Goal: Communication & Community: Participate in discussion

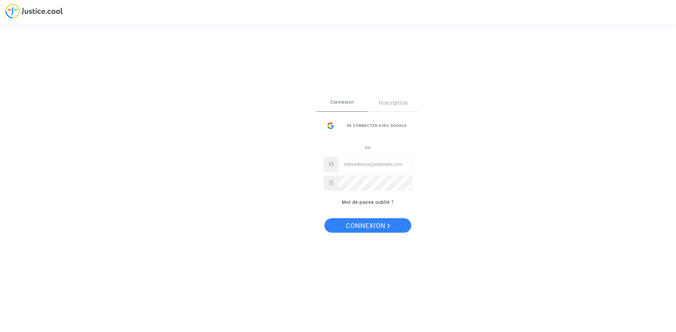
click at [355, 166] on input "Email" at bounding box center [374, 164] width 73 height 14
type input "[EMAIL_ADDRESS][DOMAIN_NAME]"
click at [372, 229] on span "Connexion" at bounding box center [368, 225] width 44 height 15
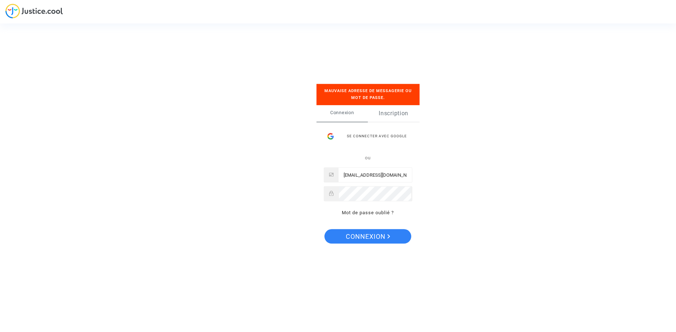
click at [394, 110] on link "Inscription" at bounding box center [394, 113] width 52 height 17
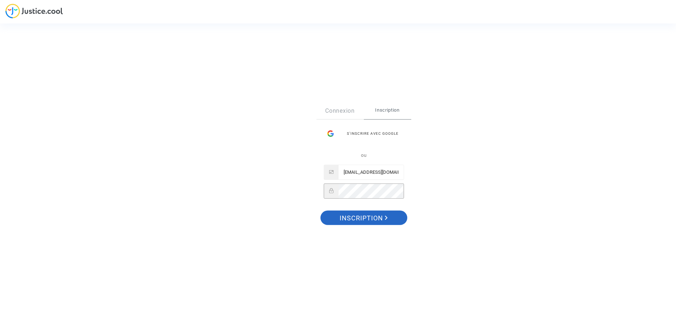
click at [359, 215] on span "Inscription" at bounding box center [363, 218] width 48 height 15
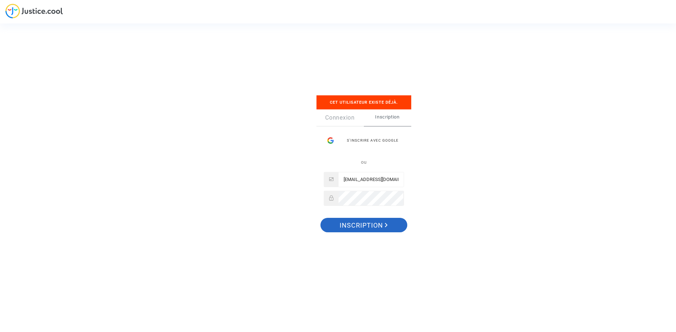
click at [357, 227] on span "Inscription" at bounding box center [363, 225] width 48 height 15
click at [320, 218] on button "Inscription" at bounding box center [363, 225] width 87 height 14
click at [332, 117] on link "Connexion" at bounding box center [339, 118] width 47 height 17
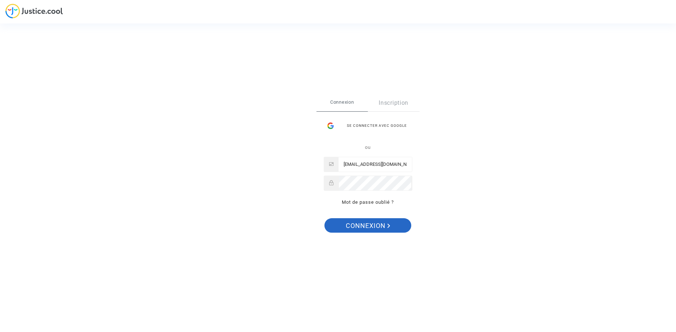
click at [378, 224] on span "Connexion" at bounding box center [368, 225] width 44 height 15
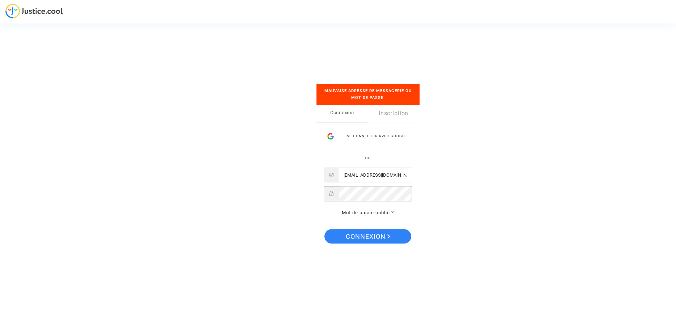
click at [324, 229] on button "Connexion" at bounding box center [367, 236] width 87 height 14
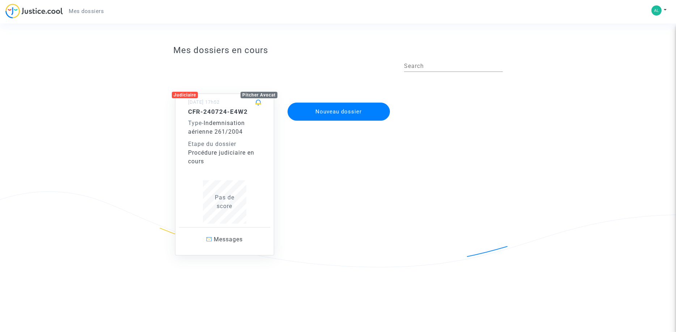
click at [231, 133] on span "Indemnisation aérienne 261/2004" at bounding box center [216, 128] width 57 height 16
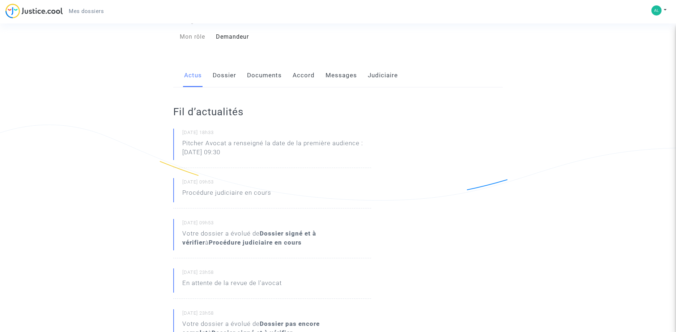
scroll to position [74, 0]
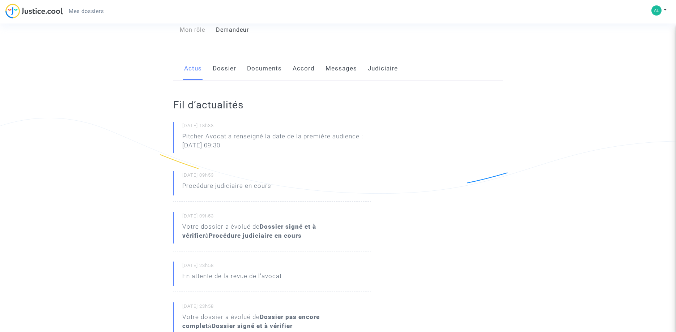
click at [183, 30] on div "Mon rôle" at bounding box center [189, 30] width 43 height 9
click at [230, 31] on div "Demandeur" at bounding box center [274, 30] width 128 height 9
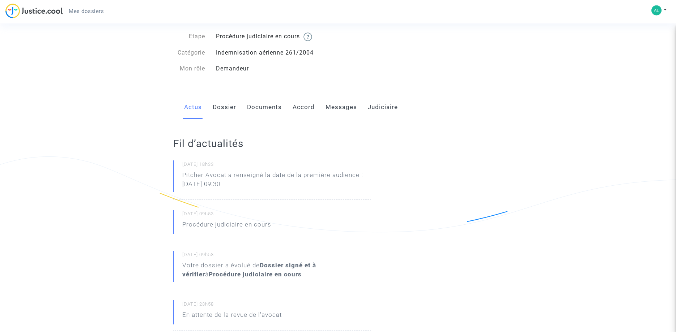
scroll to position [37, 0]
click at [218, 104] on link "Dossier" at bounding box center [225, 106] width 24 height 24
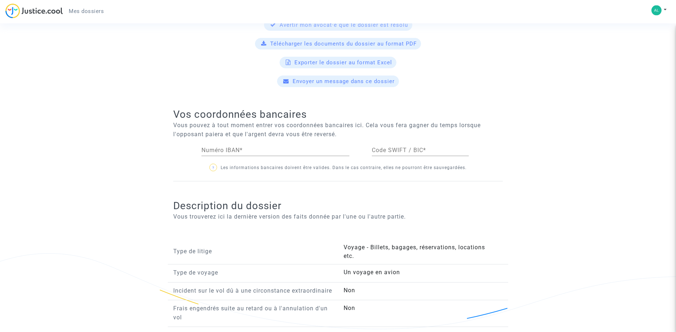
scroll to position [218, 0]
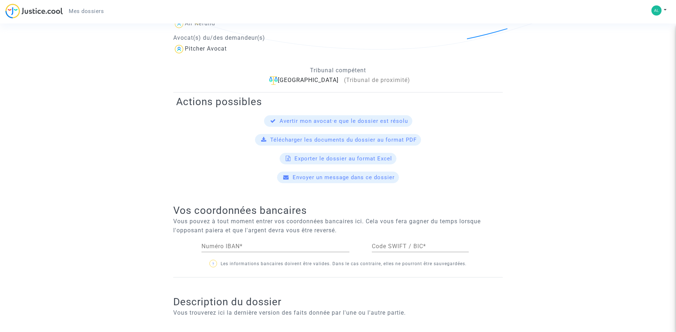
click at [354, 138] on span "Télécharger les documents du dossier au format PDF" at bounding box center [343, 140] width 146 height 7
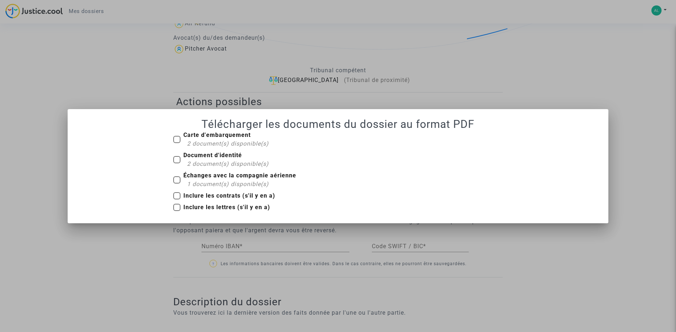
click at [647, 162] on div at bounding box center [338, 166] width 676 height 332
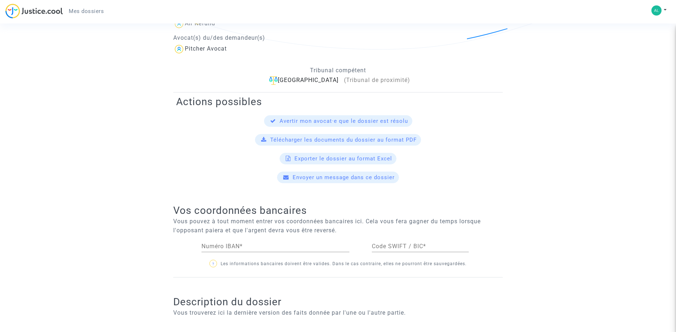
click at [360, 177] on span "Envoyer un message dans ce dossier" at bounding box center [343, 177] width 102 height 7
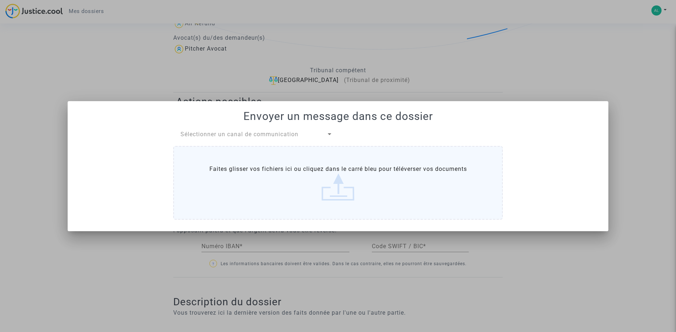
scroll to position [0, 0]
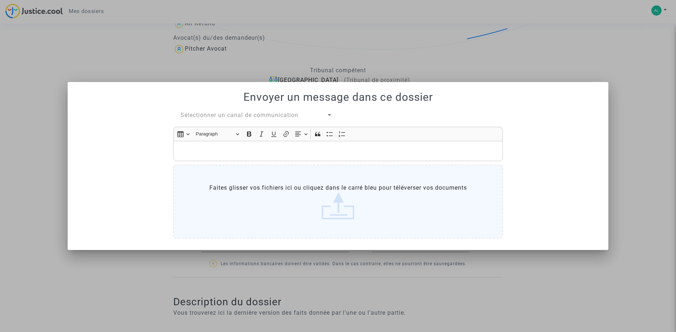
click at [192, 148] on p "Rich Text Editor, main" at bounding box center [338, 151] width 322 height 9
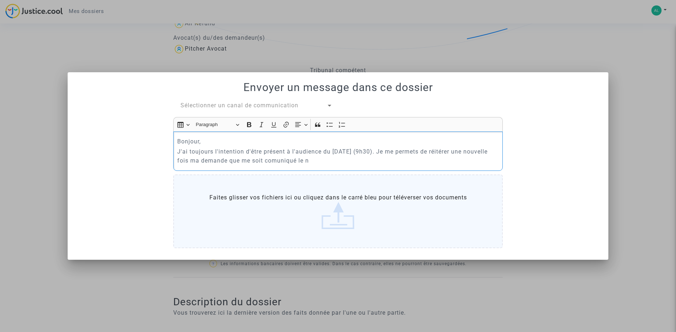
click at [302, 161] on p "J'ai toujours l'intention d'être présent à l'audience du 16/01/2026 (9h30). Je …" at bounding box center [338, 156] width 322 height 18
click at [327, 162] on p "J'ai toujours l'intention d'être présent à l'audience du 16/01/2026 (9h30). Je …" at bounding box center [338, 156] width 322 height 18
click at [338, 159] on p "J'ai toujours l'intention d'être présent à l'audience du 16/01/2026 (9h30). Je …" at bounding box center [338, 156] width 322 height 18
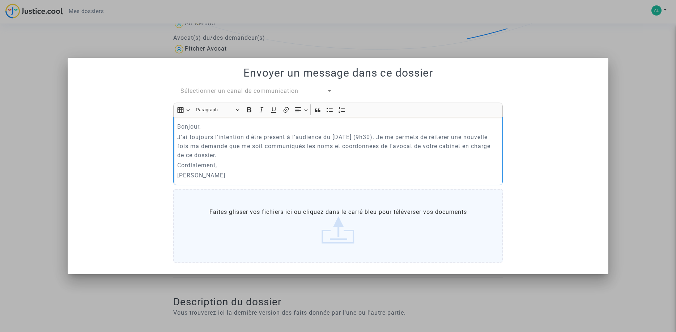
click at [287, 146] on p "J'ai toujours l'intention d'être présent à l'audience du 16/01/2026 (9h30). Je …" at bounding box center [338, 146] width 322 height 27
click at [337, 221] on label "Faites glisser vos fichiers ici ou cliquez dans le carré bleu pour téléverser v…" at bounding box center [337, 226] width 329 height 74
click at [0, 0] on input "Faites glisser vos fichiers ici ou cliquez dans le carré bleu pour téléverser v…" at bounding box center [0, 0] width 0 height 0
click at [337, 74] on h1 "Envoyer un message dans ce dossier" at bounding box center [337, 73] width 523 height 13
click at [329, 90] on div at bounding box center [330, 91] width 4 height 2
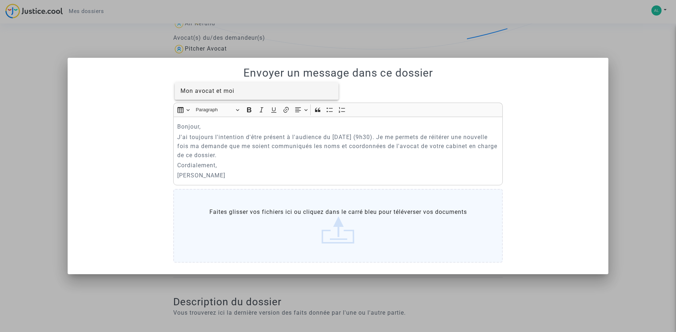
click at [245, 90] on span "Mon avocat et moi" at bounding box center [256, 90] width 152 height 17
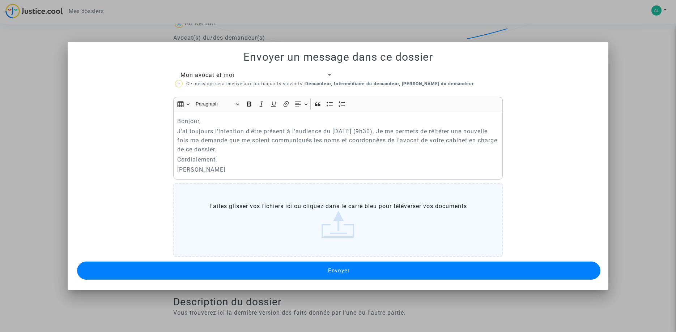
click at [338, 269] on span "Envoyer" at bounding box center [339, 271] width 22 height 7
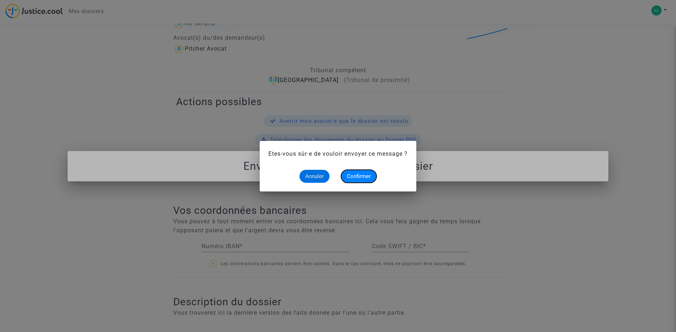
click at [361, 172] on button "Confirmer" at bounding box center [358, 176] width 35 height 13
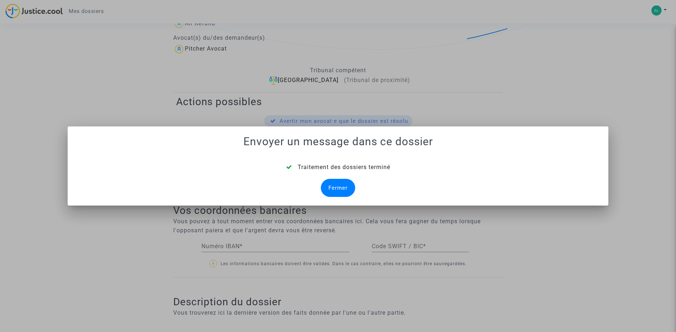
click at [336, 187] on div "Fermer" at bounding box center [338, 188] width 34 height 18
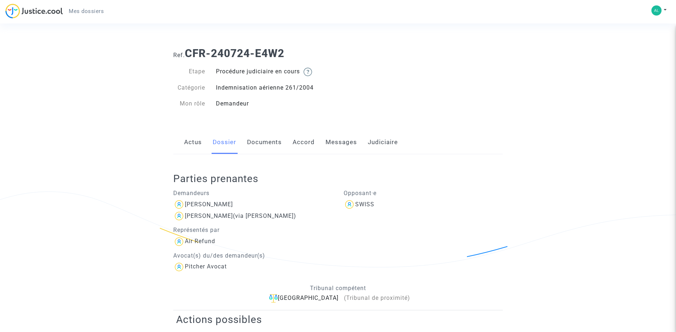
click at [338, 141] on link "Messages" at bounding box center [340, 143] width 31 height 24
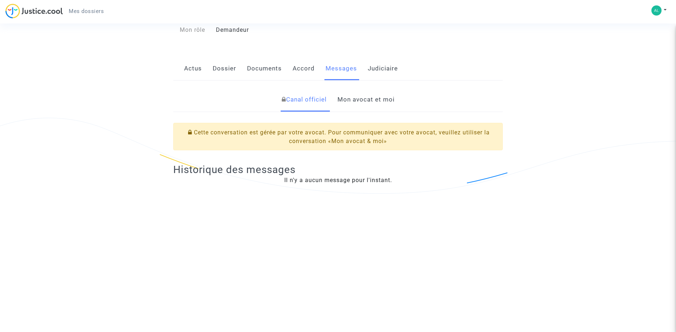
scroll to position [37, 0]
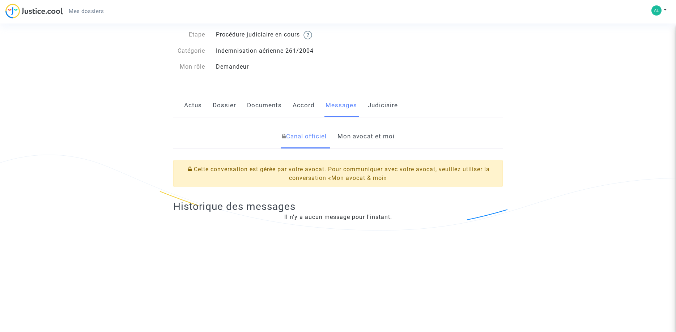
click at [371, 137] on link "Mon avocat et moi" at bounding box center [365, 137] width 57 height 24
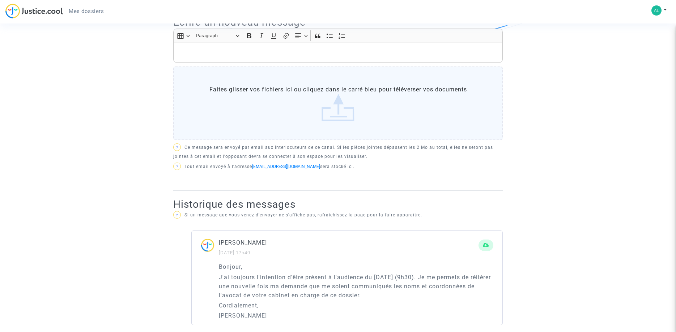
scroll to position [229, 0]
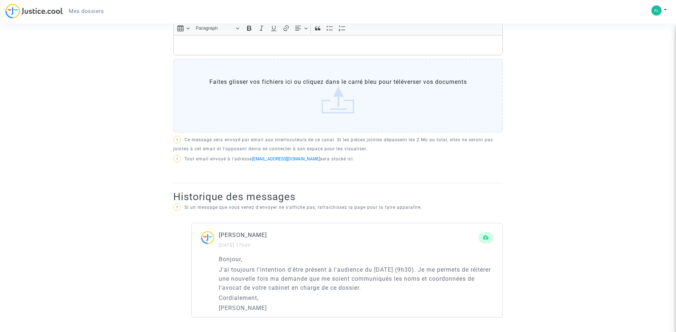
drag, startPoint x: 220, startPoint y: 259, endPoint x: 260, endPoint y: 308, distance: 63.0
click at [260, 308] on div "Bonjour, J'ai toujours l'intention d'être présent à l'audience du 16/01/2026 (9…" at bounding box center [356, 284] width 274 height 58
copy div "Bonjour, J'ai toujours l'intention d'être présent à l'audience du 16/01/2026 (9…"
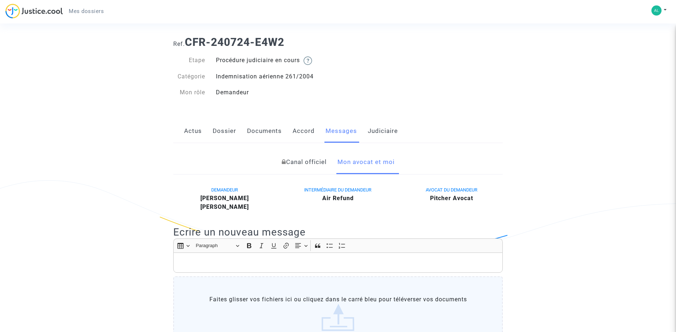
scroll to position [0, 0]
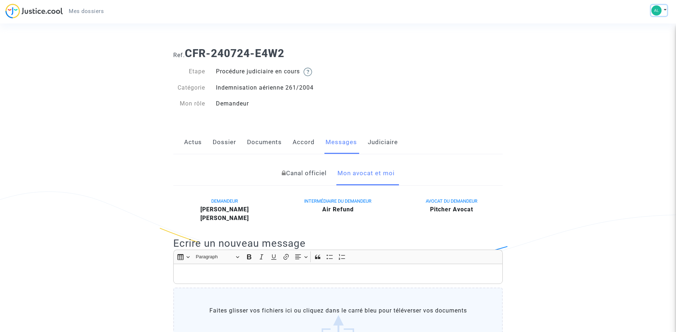
click at [659, 9] on img at bounding box center [656, 10] width 10 height 10
click at [645, 46] on link "Déconnexion" at bounding box center [637, 49] width 57 height 12
